Goal: Task Accomplishment & Management: Use online tool/utility

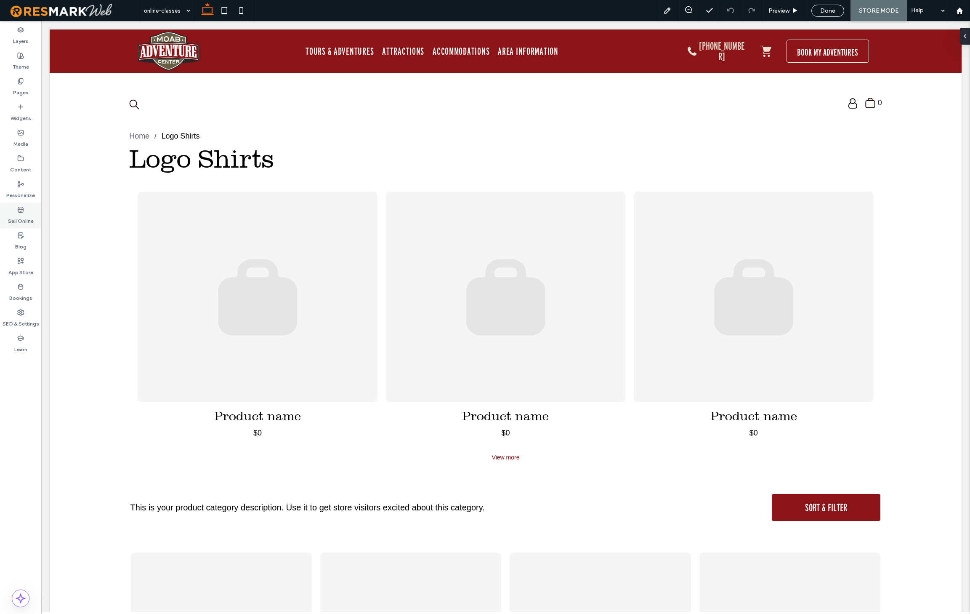
click at [25, 215] on label "Sell Online" at bounding box center [21, 219] width 26 height 12
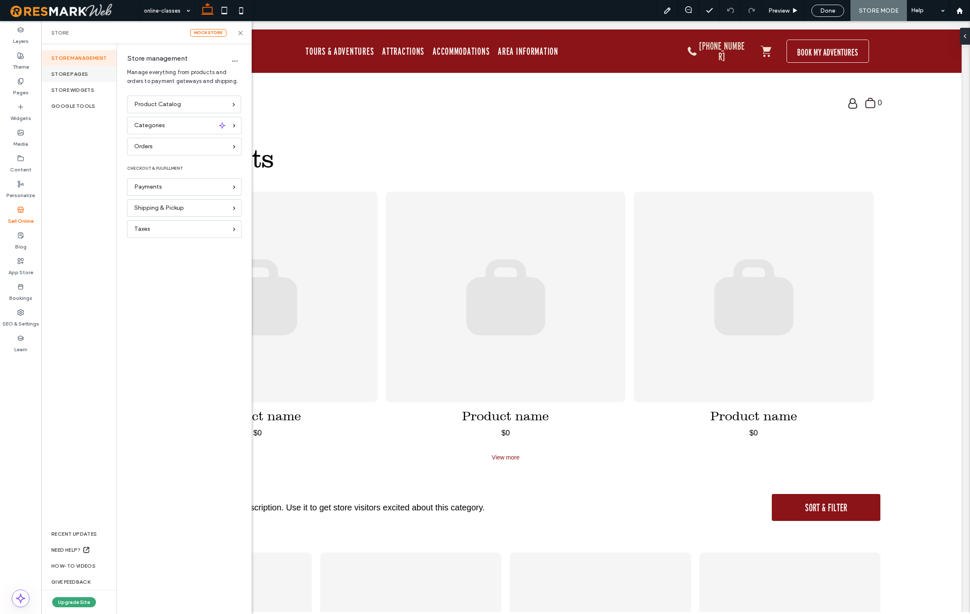
click at [86, 79] on div "Store pages" at bounding box center [78, 74] width 75 height 16
click at [164, 65] on label "Store" at bounding box center [189, 63] width 115 height 17
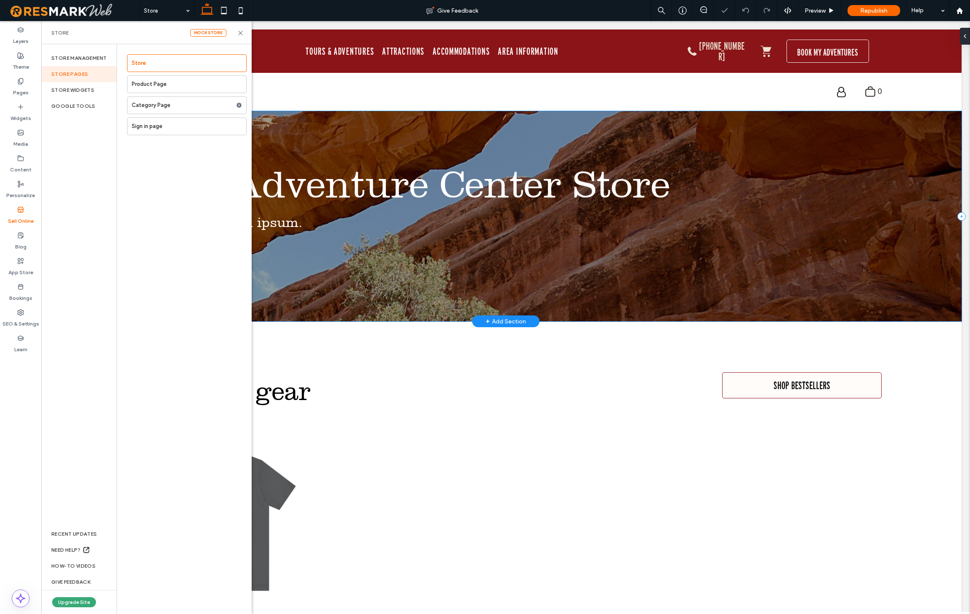
click at [356, 120] on div "Moab Adventure Center Store Lorem ipsum lorem ipsum. SHOP NOW" at bounding box center [506, 216] width 912 height 210
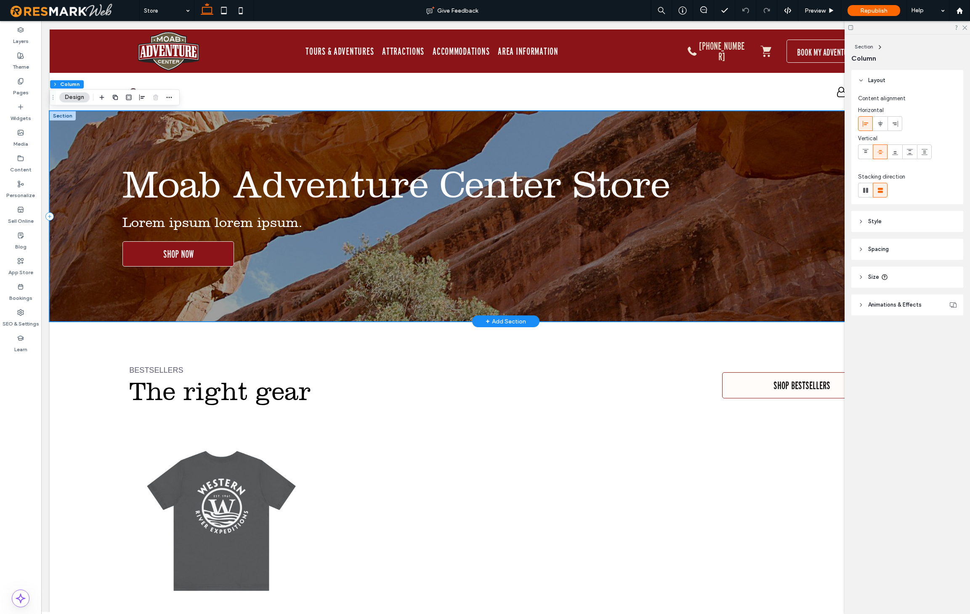
click at [232, 119] on div "Moab Adventure Center Store Lorem ipsum lorem ipsum. SHOP NOW" at bounding box center [506, 216] width 912 height 210
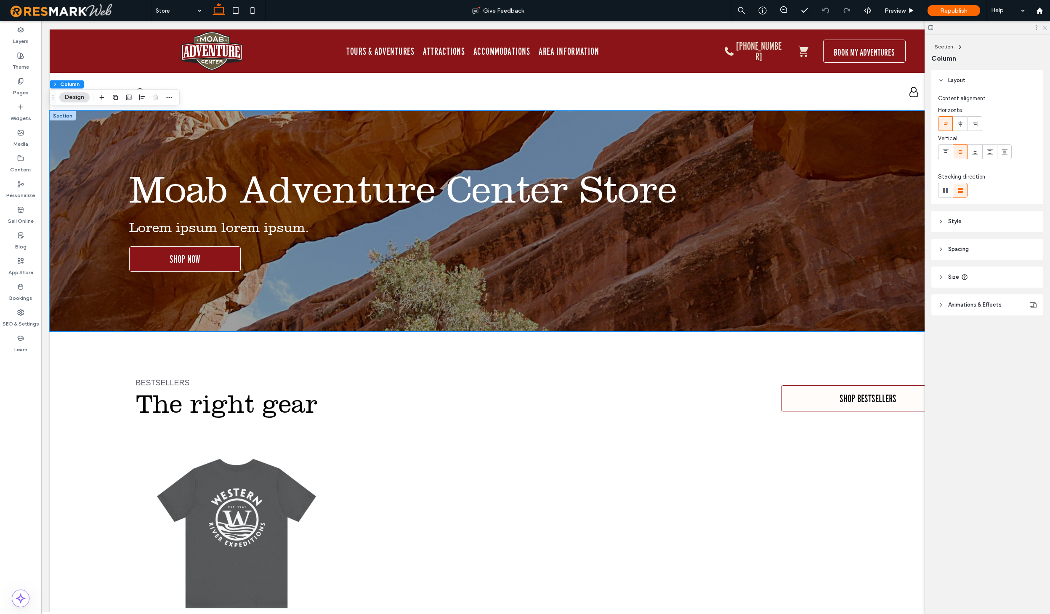
click at [970, 29] on icon at bounding box center [1044, 26] width 5 height 5
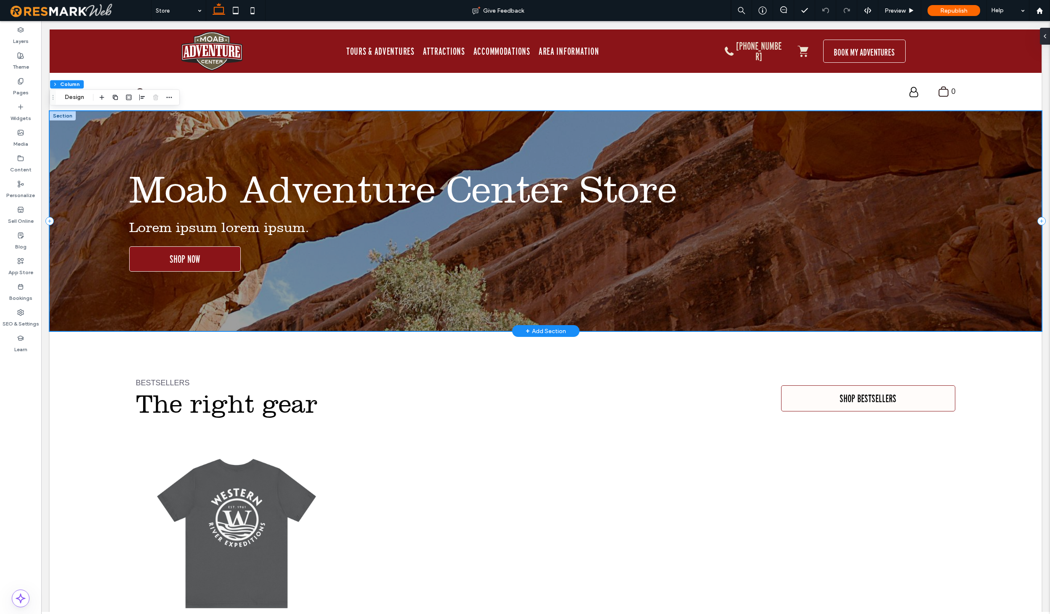
click at [862, 149] on div "Moab Adventure Center Store Lorem ipsum lorem ipsum. SHOP NOW" at bounding box center [546, 221] width 992 height 220
click at [171, 97] on use "button" at bounding box center [169, 97] width 5 height 1
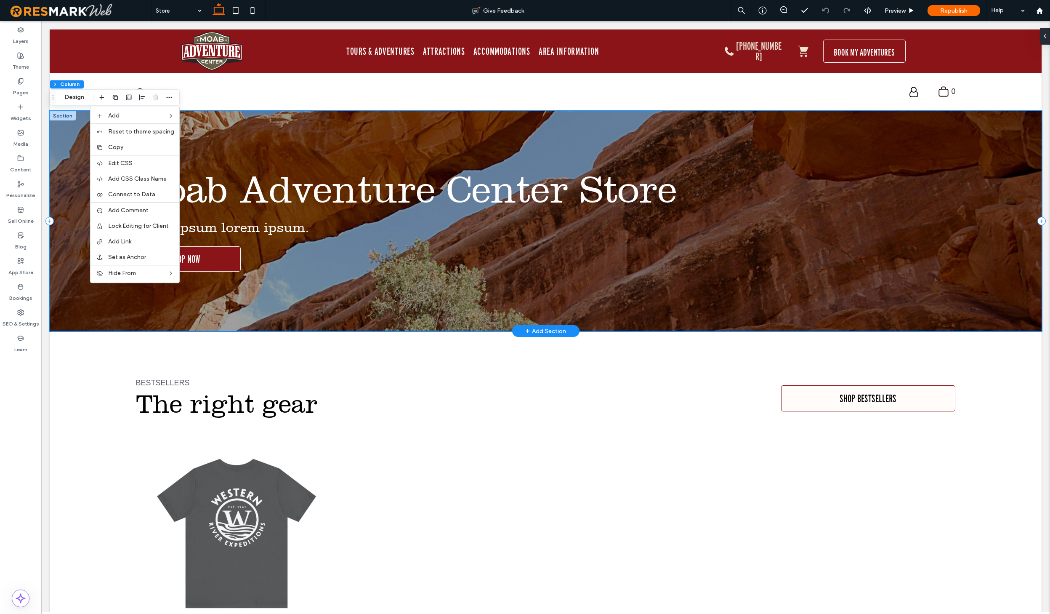
click at [253, 143] on div "Moab Adventure Center Store Lorem ipsum lorem ipsum. SHOP NOW" at bounding box center [546, 221] width 992 height 220
click at [604, 275] on div "Moab Adventure Center Store Lorem ipsum lorem ipsum. SHOP NOW" at bounding box center [546, 221] width 992 height 220
click at [433, 285] on div "Moab Adventure Center Store Lorem ipsum lorem ipsum. SHOP NOW" at bounding box center [546, 221] width 992 height 220
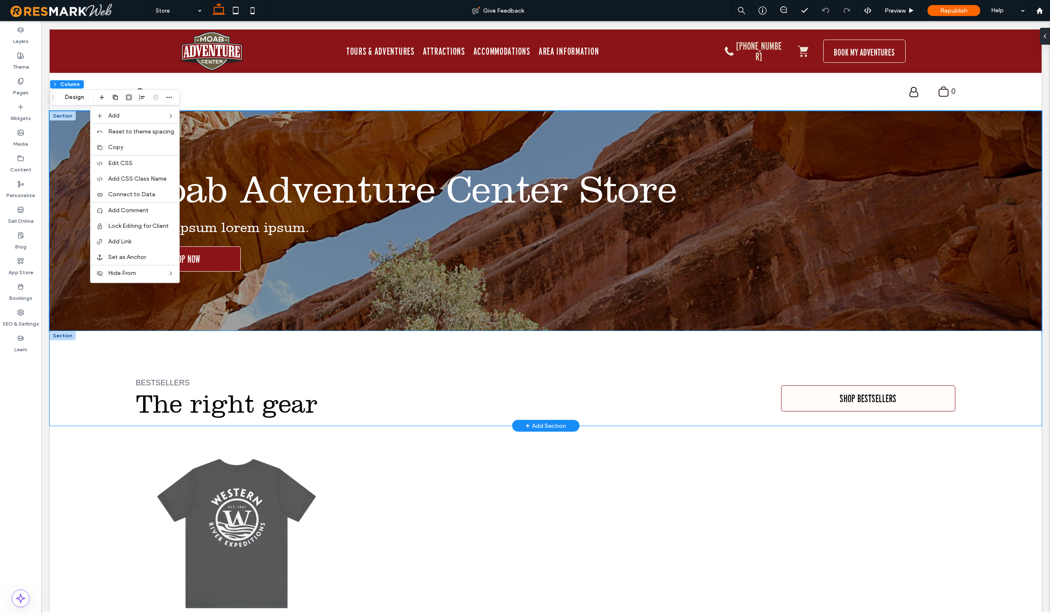
click at [103, 383] on div "BESTSELLERS The right gear SHOP BESTSELLERS" at bounding box center [546, 378] width 992 height 95
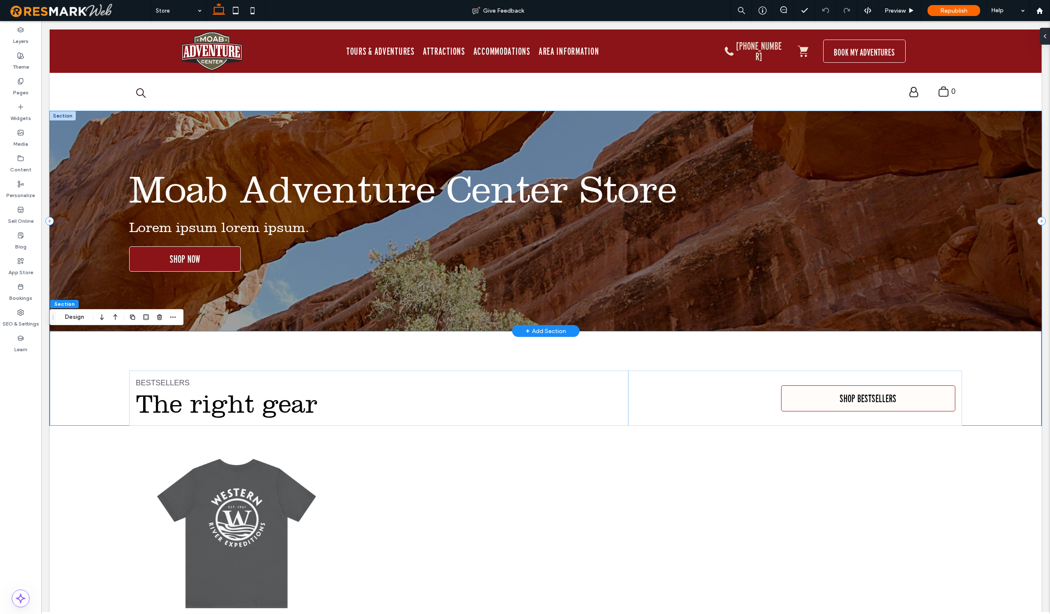
click at [87, 191] on div "Moab Adventure Center Store Lorem ipsum lorem ipsum. SHOP NOW" at bounding box center [546, 221] width 992 height 220
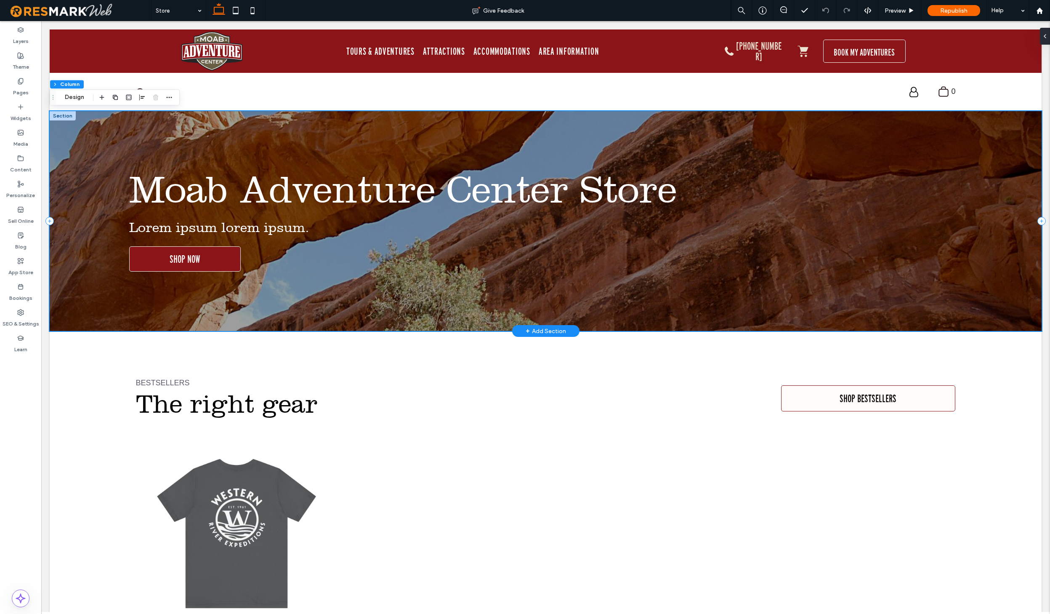
click at [83, 325] on div "Moab Adventure Center Store Lorem ipsum lorem ipsum. SHOP NOW" at bounding box center [546, 221] width 992 height 220
click at [170, 99] on icon "button" at bounding box center [169, 97] width 7 height 7
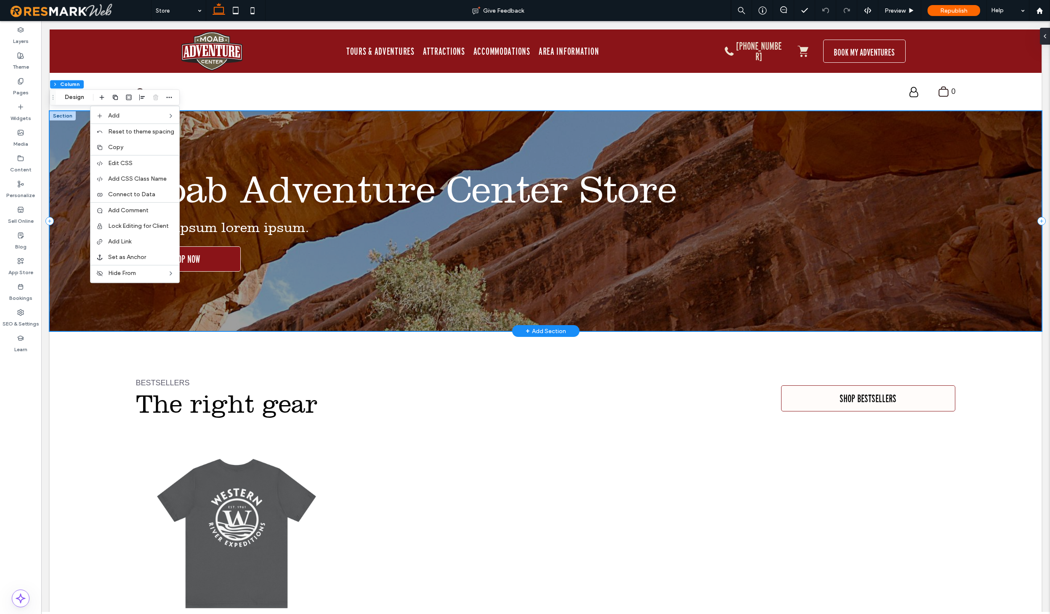
click at [357, 149] on div "Moab Adventure Center Store Lorem ipsum lorem ipsum. SHOP NOW" at bounding box center [546, 221] width 992 height 220
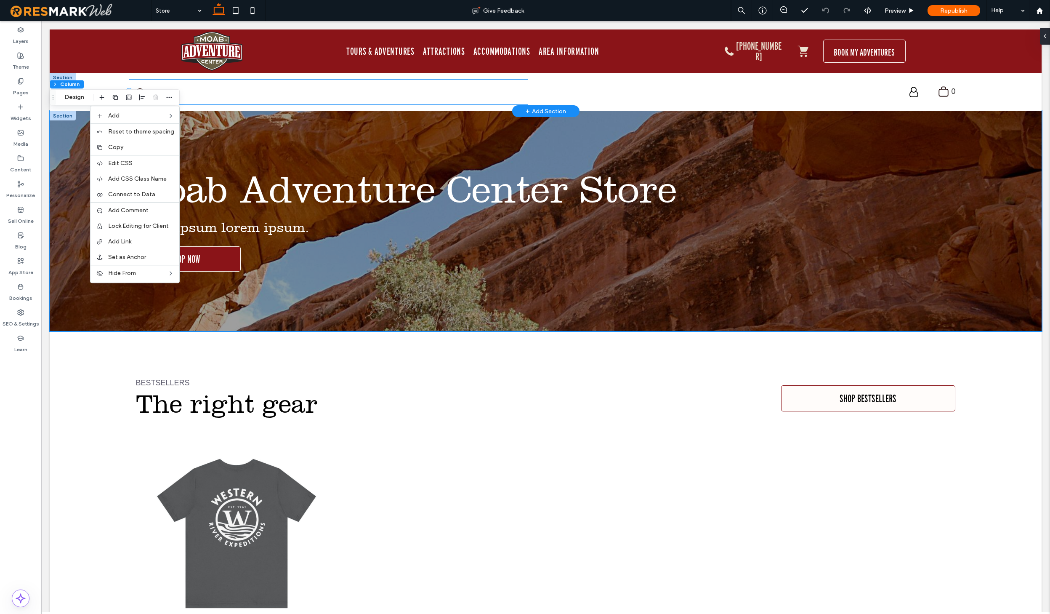
click at [292, 96] on div at bounding box center [328, 92] width 399 height 25
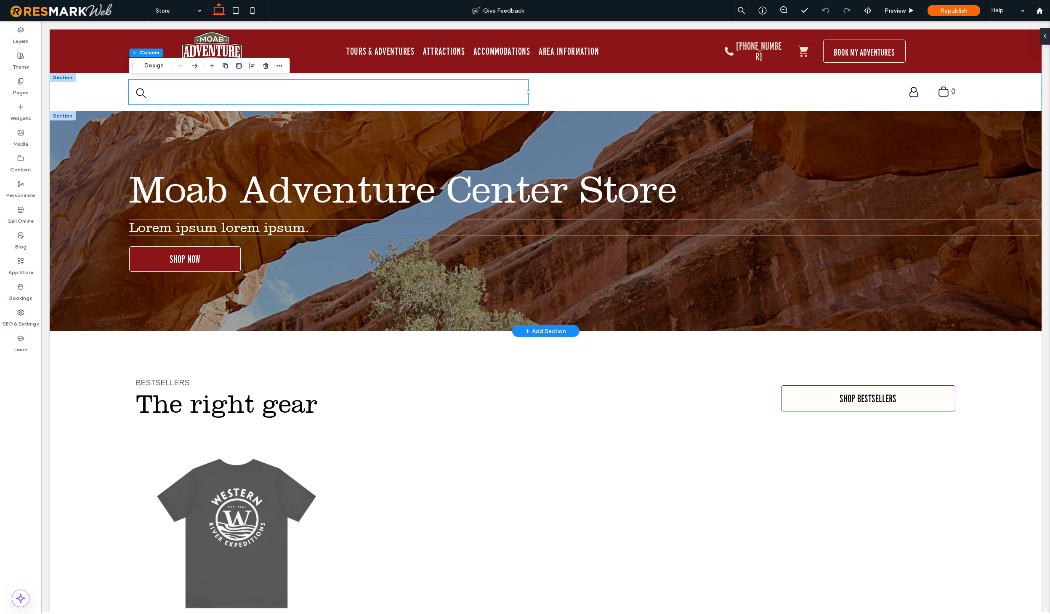
click at [374, 233] on h3 "Lorem ipsum lorem ipsum." at bounding box center [584, 228] width 910 height 16
